Goal: Task Accomplishment & Management: Manage account settings

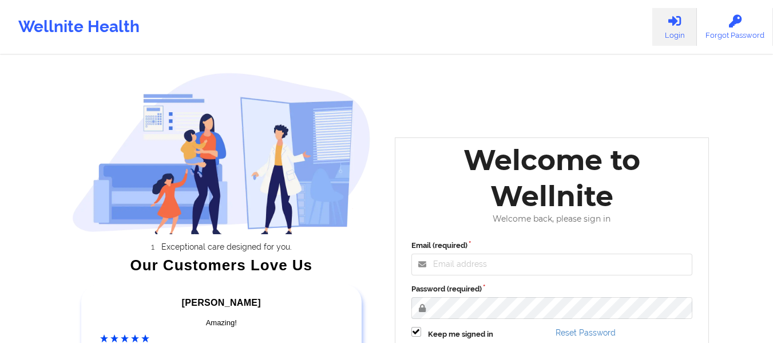
click at [671, 22] on icon at bounding box center [674, 21] width 15 height 13
click at [673, 33] on link "Login" at bounding box center [674, 27] width 45 height 38
click at [671, 33] on link "Login" at bounding box center [674, 27] width 45 height 38
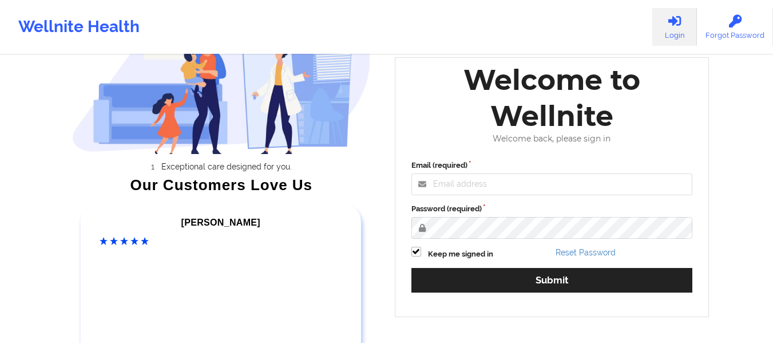
scroll to position [84, 0]
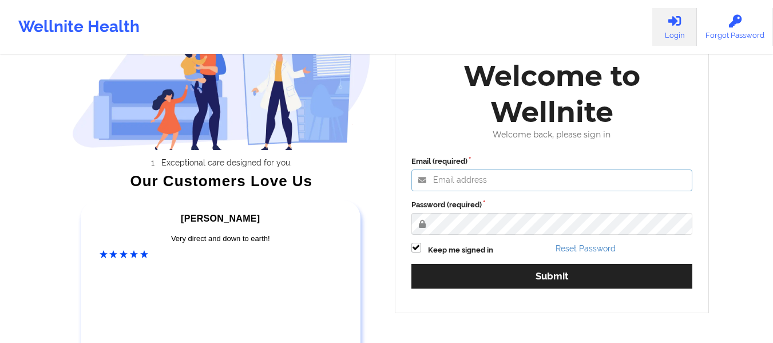
click at [482, 178] on input "Email (required)" at bounding box center [551, 180] width 281 height 22
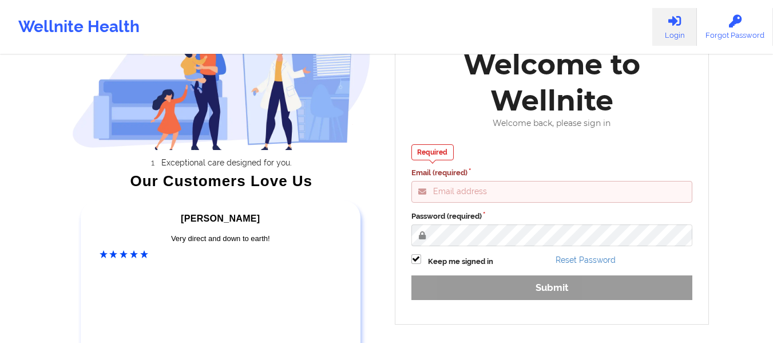
type input "[EMAIL_ADDRESS][DOMAIN_NAME]"
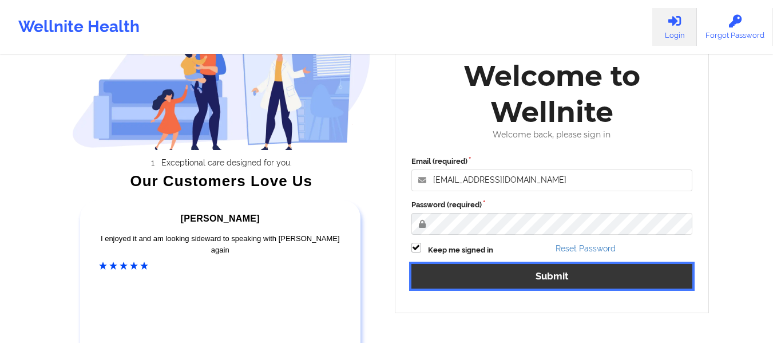
click at [533, 279] on button "Submit" at bounding box center [551, 276] width 281 height 25
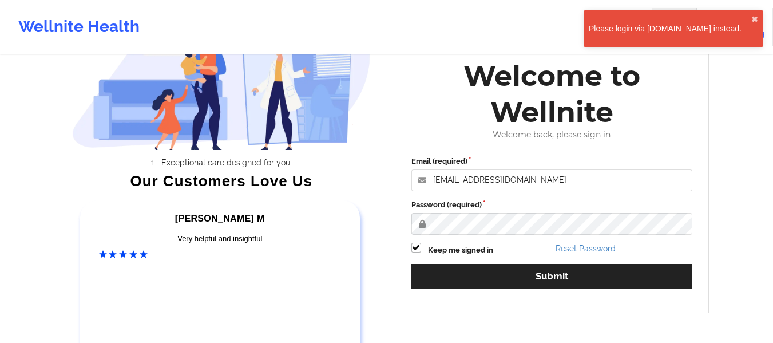
click at [675, 23] on div "Please login via [DOMAIN_NAME] instead." at bounding box center [670, 28] width 162 height 11
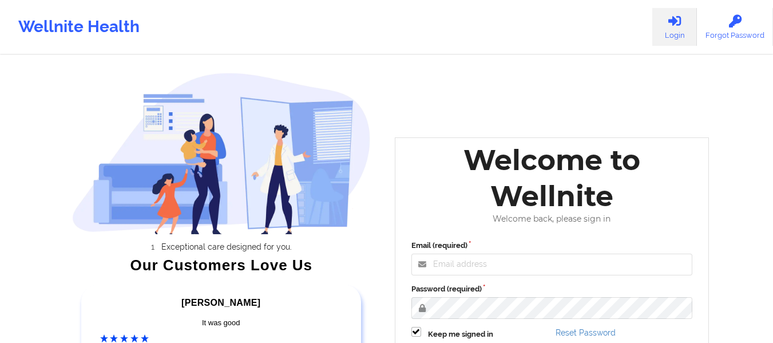
click at [395, 74] on div "Exceptional care designed for you. Our Customers Love Us [PERSON_NAME] C Amazin…" at bounding box center [386, 239] width 661 height 478
click at [463, 268] on input "Email (required)" at bounding box center [551, 264] width 281 height 22
type input "[EMAIL_ADDRESS][DOMAIN_NAME]"
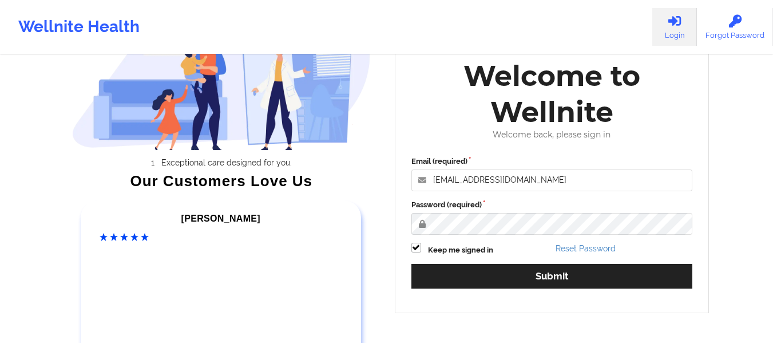
scroll to position [94, 0]
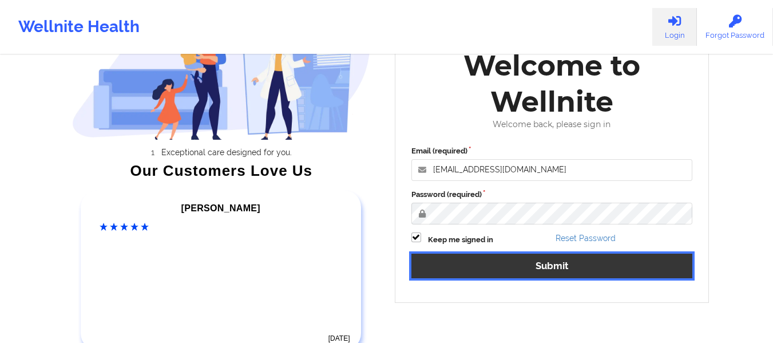
click at [555, 261] on button "Submit" at bounding box center [551, 265] width 281 height 25
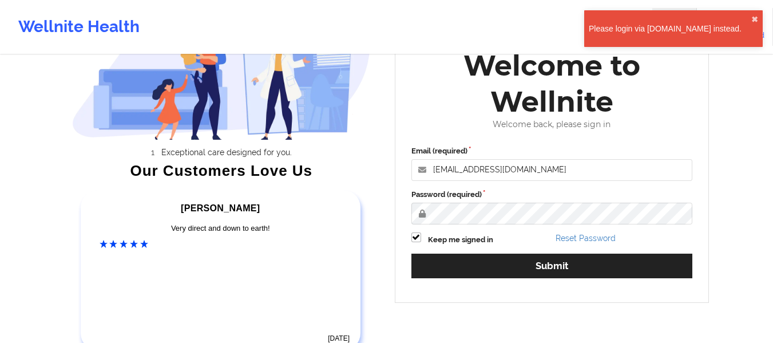
click at [664, 27] on div "Please login via [DOMAIN_NAME] instead." at bounding box center [670, 28] width 162 height 11
